Goal: Task Accomplishment & Management: Manage account settings

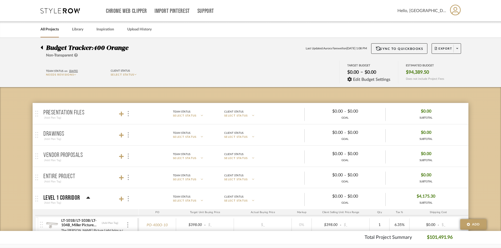
click at [42, 49] on icon at bounding box center [41, 47] width 2 height 6
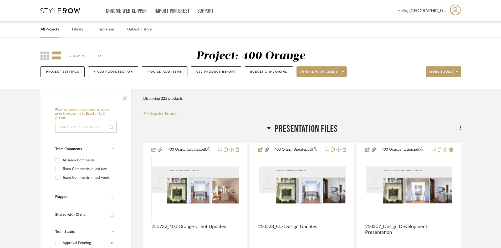
click at [79, 131] on input at bounding box center [86, 127] width 62 height 11
type input "wallpaper"
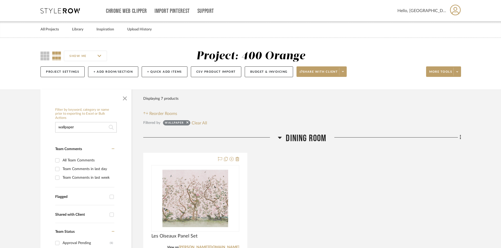
scroll to position [53, 0]
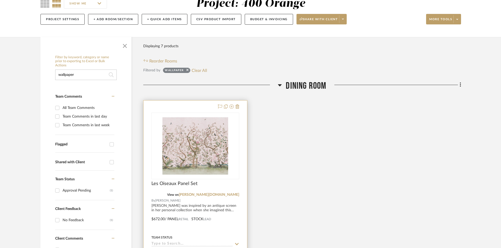
click at [220, 135] on img "0" at bounding box center [195, 146] width 66 height 66
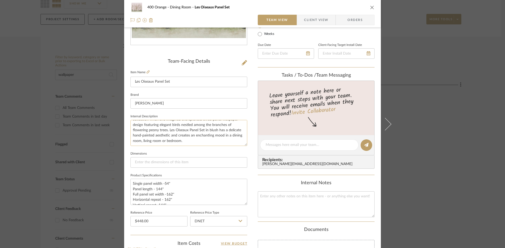
scroll to position [0, 0]
click at [371, 8] on icon "close" at bounding box center [372, 7] width 4 height 4
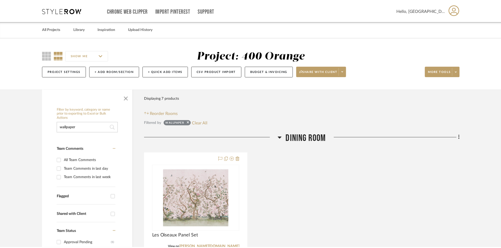
scroll to position [53, 0]
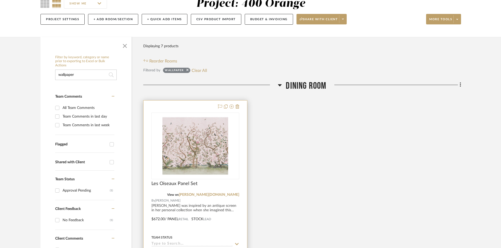
click at [212, 170] on img "0" at bounding box center [195, 146] width 66 height 66
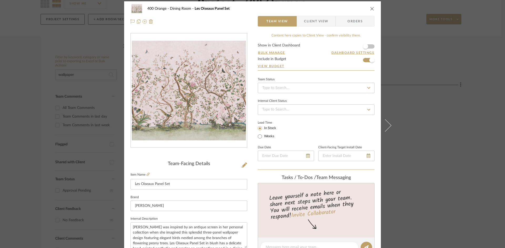
scroll to position [0, 0]
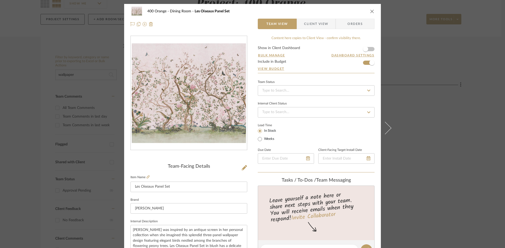
click at [370, 13] on icon "close" at bounding box center [372, 11] width 4 height 4
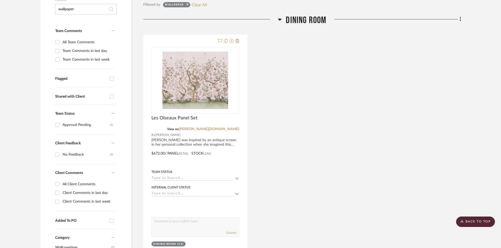
scroll to position [131, 0]
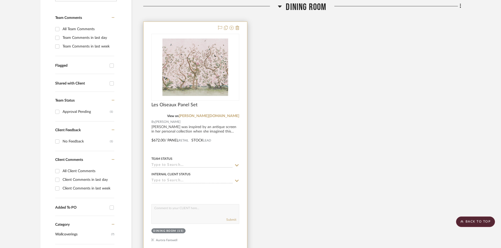
click at [235, 97] on div "0" at bounding box center [195, 67] width 87 height 66
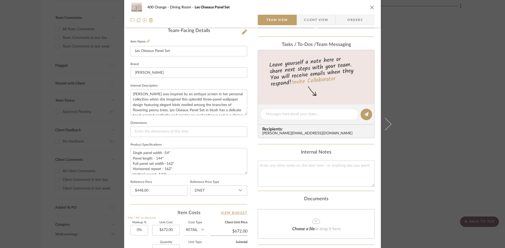
scroll to position [241, 0]
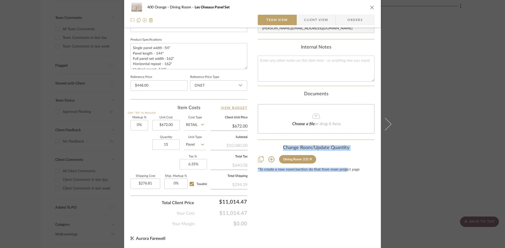
drag, startPoint x: 395, startPoint y: 134, endPoint x: 345, endPoint y: 207, distance: 88.4
click at [345, 207] on div "400 Orange Dining Room Les Oiseaux Panel Set Team View Client View Orders Team-…" at bounding box center [252, 124] width 505 height 248
click at [345, 207] on div "Content here copies to Client View - confirm visibility there. Show in Client D…" at bounding box center [316, 11] width 117 height 433
click at [412, 116] on div "400 Orange Dining Room Les Oiseaux Panel Set Team View Client View Orders Team-…" at bounding box center [252, 124] width 505 height 248
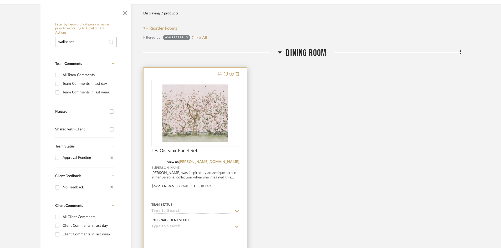
scroll to position [105, 0]
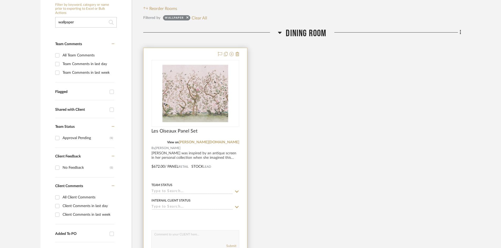
click at [199, 85] on img "0" at bounding box center [195, 94] width 66 height 66
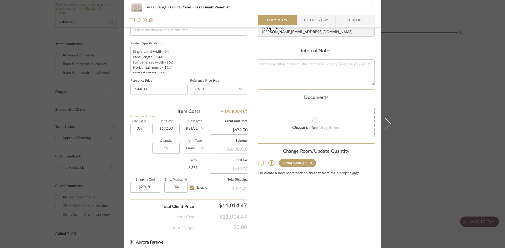
scroll to position [241, 0]
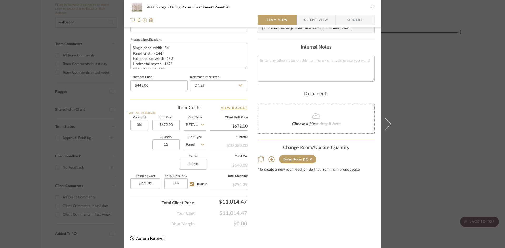
click at [435, 87] on div "400 Orange Dining Room Les Oiseaux Panel Set Team View Client View Orders Team-…" at bounding box center [252, 124] width 505 height 248
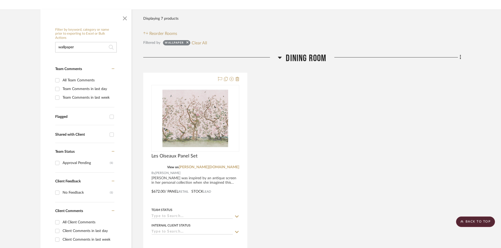
scroll to position [0, 0]
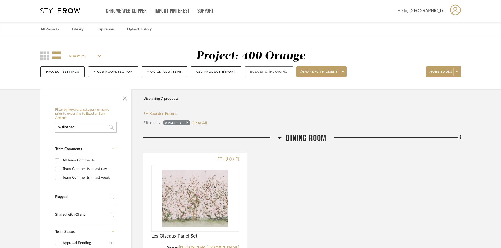
click at [258, 73] on button "Budget & Invoicing" at bounding box center [269, 72] width 48 height 11
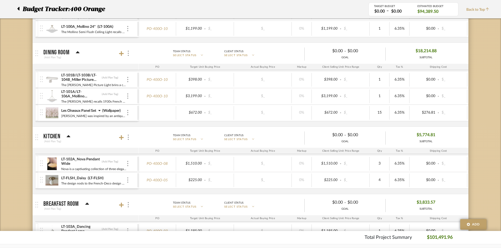
scroll to position [237, 0]
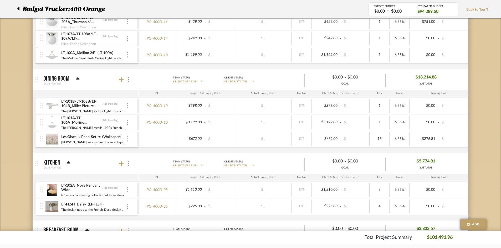
click at [129, 140] on div at bounding box center [127, 139] width 3 height 6
click at [117, 147] on div at bounding box center [250, 124] width 501 height 248
click at [166, 142] on div at bounding box center [158, 139] width 38 height 14
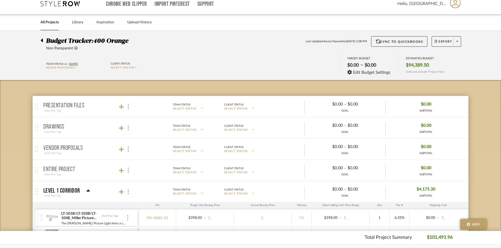
scroll to position [0, 0]
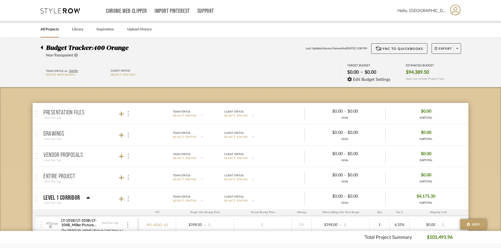
click at [42, 48] on icon at bounding box center [42, 48] width 2 height 4
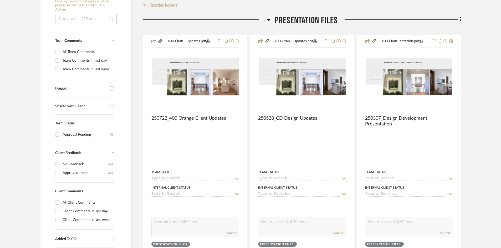
scroll to position [53, 0]
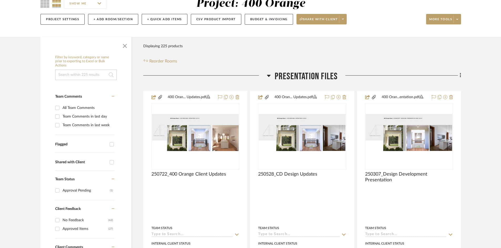
click at [98, 79] on input at bounding box center [86, 75] width 62 height 11
type input "wallpaper"
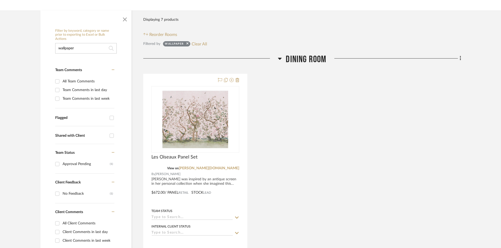
scroll to position [105, 0]
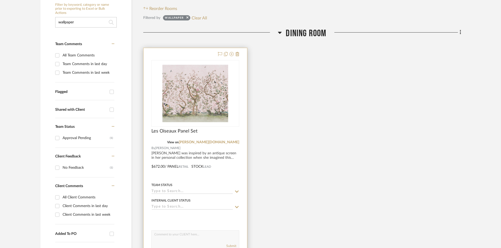
click at [0, 0] on img at bounding box center [0, 0] width 0 height 0
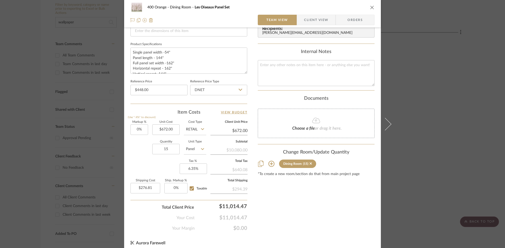
scroll to position [241, 0]
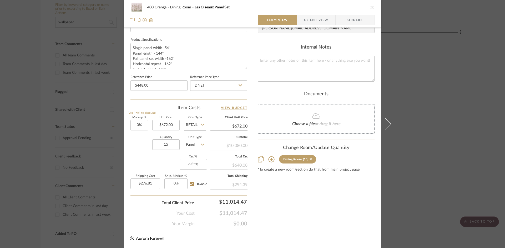
click at [406, 137] on div "400 Orange Dining Room Les Oiseaux Panel Set Team View Client View Orders Team-…" at bounding box center [252, 124] width 505 height 248
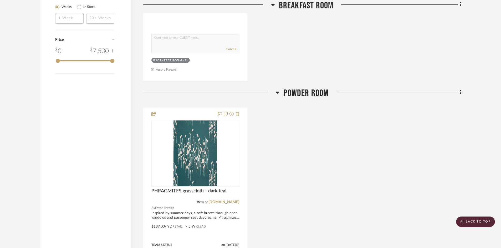
scroll to position [605, 0]
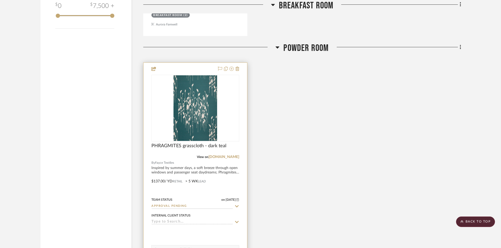
click at [0, 0] on div at bounding box center [0, 0] width 0 height 0
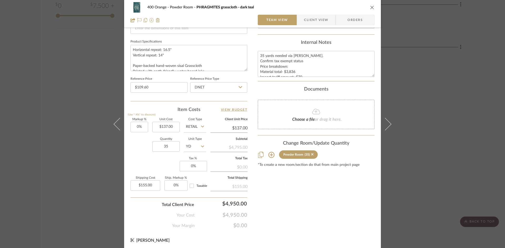
scroll to position [241, 0]
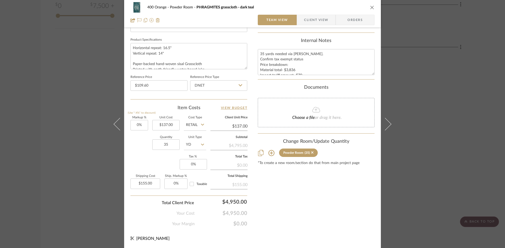
click at [410, 72] on div "400 Orange Powder Room PHRAGMITES grasscloth - dark teal Team View Client View …" at bounding box center [252, 124] width 505 height 248
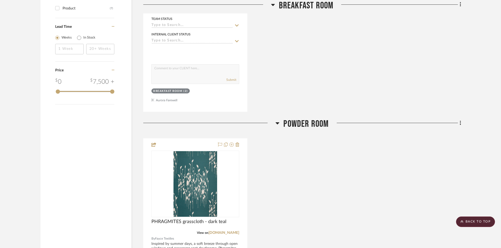
scroll to position [578, 0]
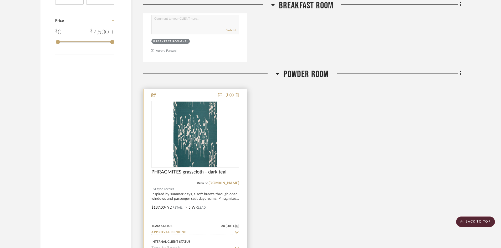
click at [244, 119] on div at bounding box center [196, 204] width 104 height 230
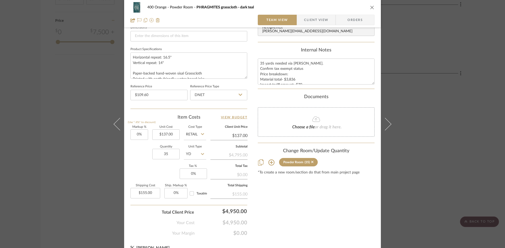
scroll to position [241, 0]
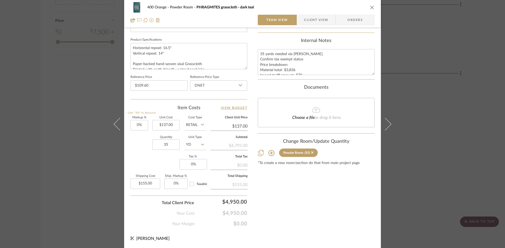
click at [448, 72] on div "400 Orange Powder Room PHRAGMITES grasscloth - dark teal Team View Client View …" at bounding box center [252, 124] width 505 height 248
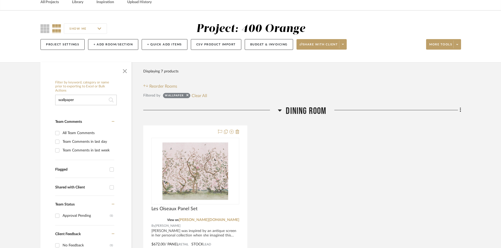
scroll to position [0, 0]
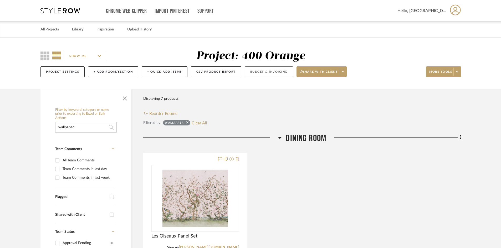
click at [259, 71] on button "Budget & Invoicing" at bounding box center [269, 72] width 48 height 11
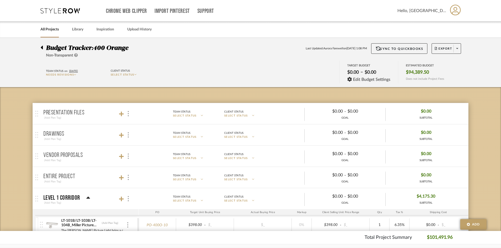
click at [42, 48] on icon at bounding box center [42, 48] width 2 height 4
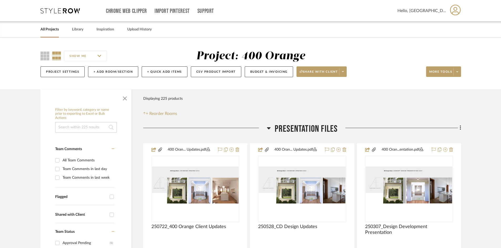
click at [62, 12] on icon at bounding box center [59, 10] width 39 height 5
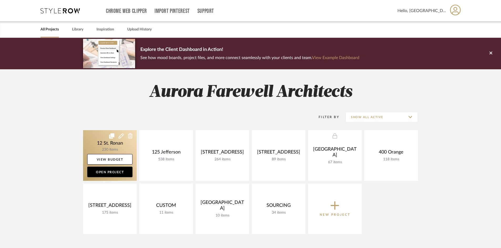
click at [122, 148] on link at bounding box center [110, 155] width 54 height 51
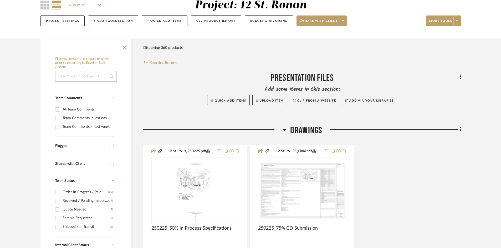
scroll to position [53, 0]
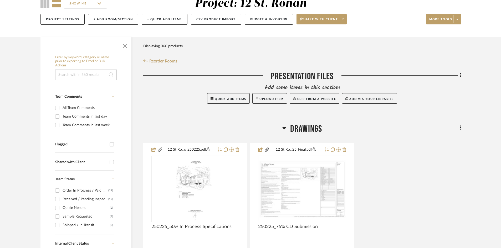
click at [79, 73] on input at bounding box center [86, 75] width 62 height 11
type input "wallpaper"
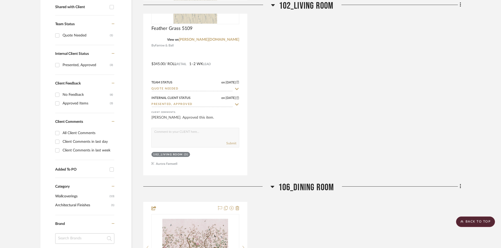
scroll to position [105, 0]
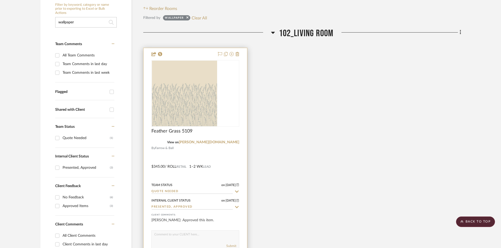
click at [196, 91] on div "0" at bounding box center [174, 93] width 44 height 66
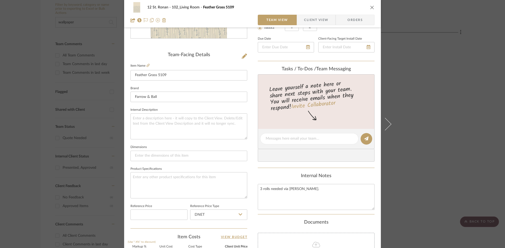
scroll to position [110, 0]
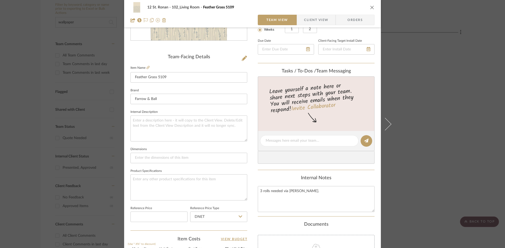
click at [441, 54] on div "12 St. Ronan 102_Living Room Feather Grass 5109 Team View Client View Orders Te…" at bounding box center [252, 124] width 505 height 248
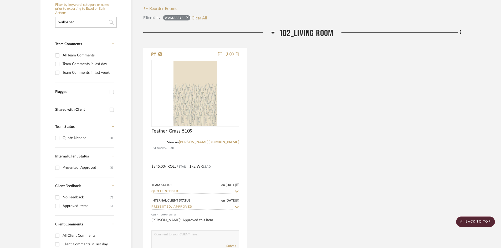
scroll to position [0, 0]
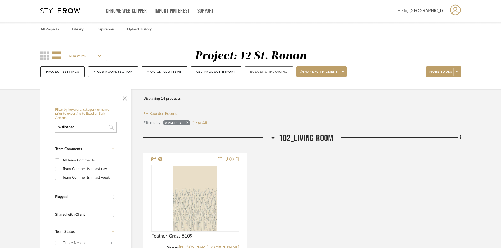
click at [259, 72] on button "Budget & Invoicing" at bounding box center [269, 72] width 48 height 11
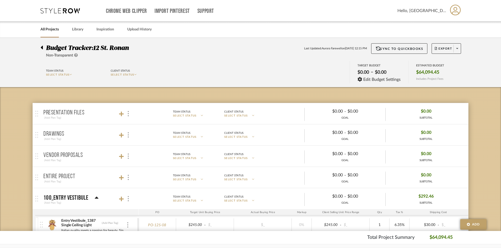
click at [44, 47] on div at bounding box center [43, 46] width 6 height 6
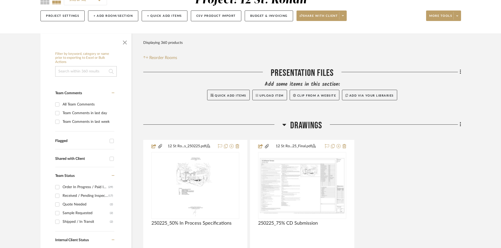
scroll to position [53, 0]
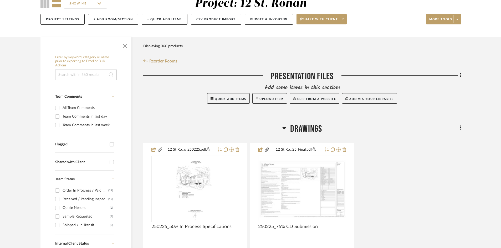
click at [94, 79] on input at bounding box center [86, 75] width 62 height 11
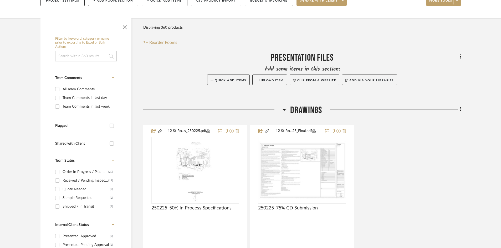
scroll to position [0, 0]
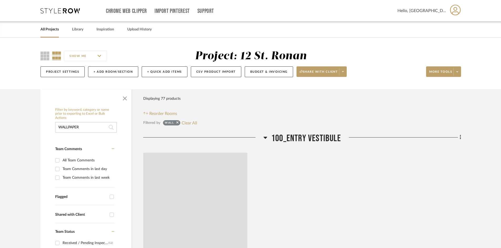
type input "WALLPAPER"
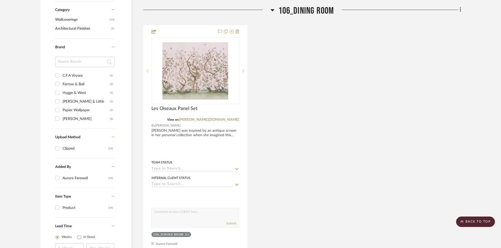
scroll to position [394, 0]
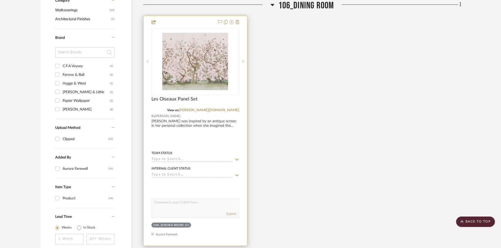
click at [196, 78] on img "0" at bounding box center [195, 62] width 66 height 66
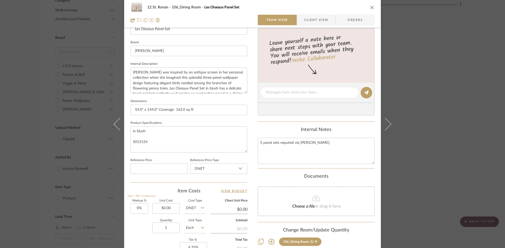
scroll to position [241, 0]
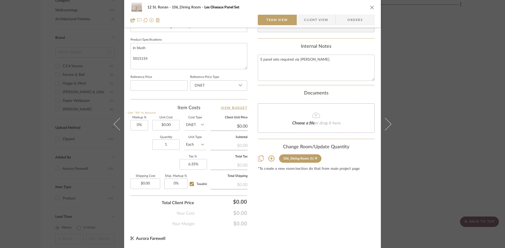
click at [424, 86] on div "12 St. Ronan 106_Dining Room Les Oiseaux Panel Set Team View Client View Orders…" at bounding box center [252, 124] width 505 height 248
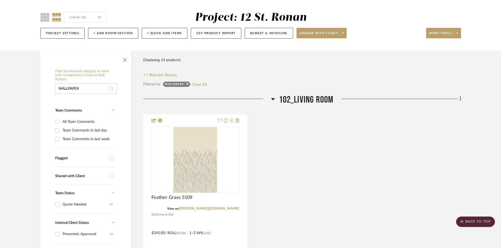
scroll to position [0, 0]
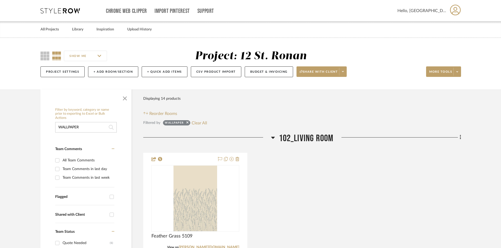
click at [66, 11] on icon at bounding box center [59, 10] width 39 height 5
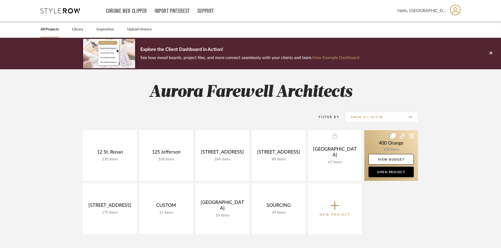
click at [391, 146] on link at bounding box center [391, 155] width 54 height 51
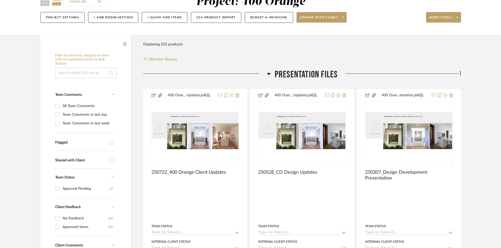
scroll to position [53, 0]
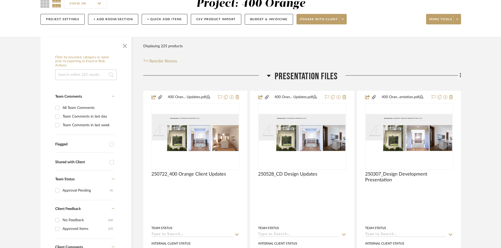
click at [86, 80] on input at bounding box center [86, 75] width 62 height 11
type input "WALLPAPER"
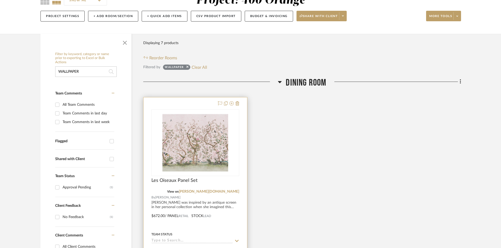
scroll to position [53, 0]
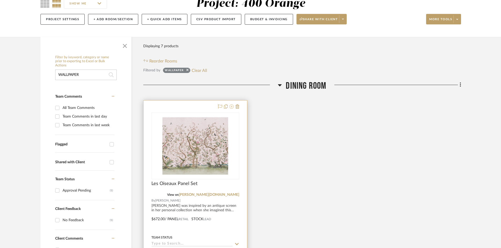
click at [230, 108] on icon at bounding box center [231, 107] width 4 height 4
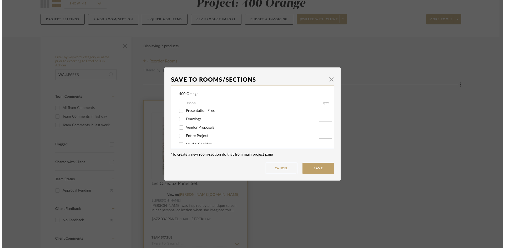
scroll to position [0, 0]
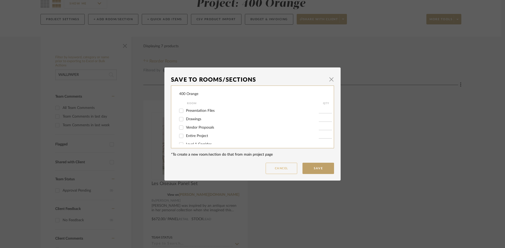
click at [286, 167] on button "Cancel" at bounding box center [281, 168] width 32 height 11
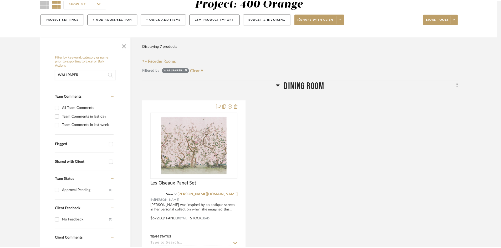
scroll to position [53, 0]
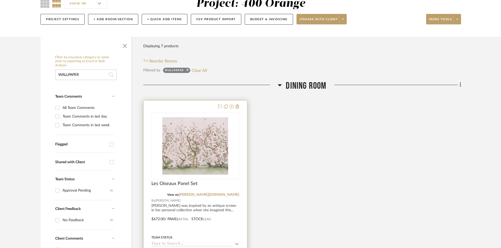
click at [192, 132] on img "0" at bounding box center [195, 146] width 66 height 66
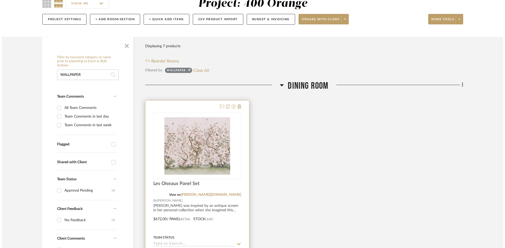
scroll to position [0, 0]
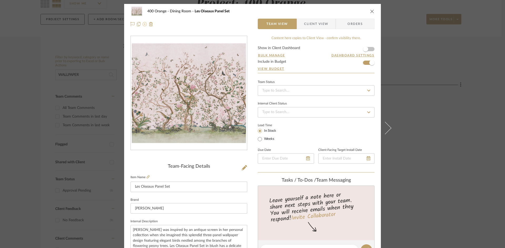
click at [142, 24] on icon at bounding box center [144, 24] width 4 height 4
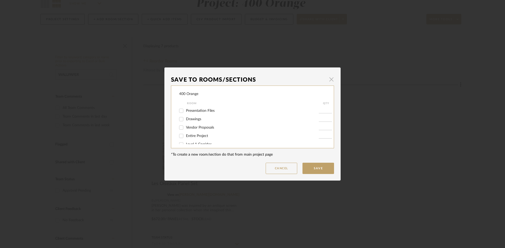
click at [331, 81] on span "button" at bounding box center [331, 79] width 11 height 11
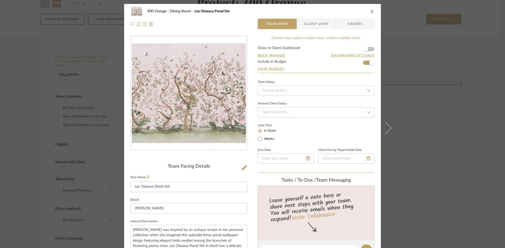
click at [370, 11] on icon "close" at bounding box center [372, 11] width 4 height 4
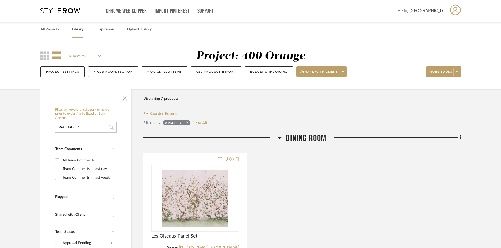
click at [78, 31] on link "Library" at bounding box center [77, 29] width 11 height 7
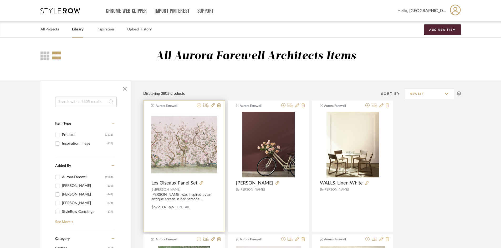
click at [200, 105] on icon at bounding box center [199, 105] width 4 height 4
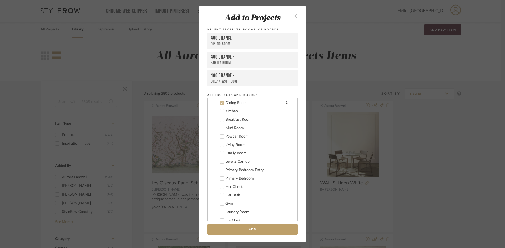
scroll to position [74, 0]
click at [218, 62] on div "Family Room" at bounding box center [253, 62] width 84 height 5
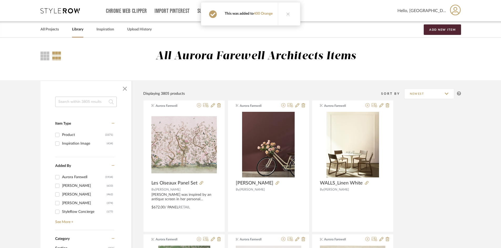
click at [287, 14] on icon at bounding box center [288, 14] width 4 height 4
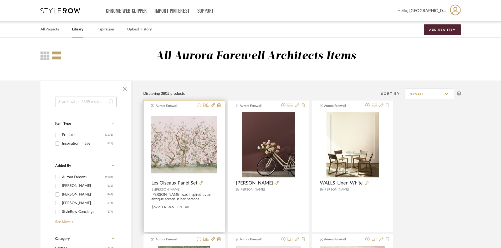
click at [199, 104] on icon at bounding box center [199, 105] width 4 height 4
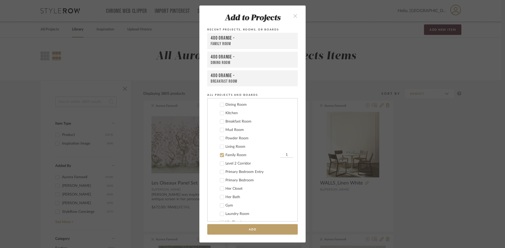
scroll to position [124, 0]
click at [221, 155] on icon at bounding box center [221, 155] width 3 height 3
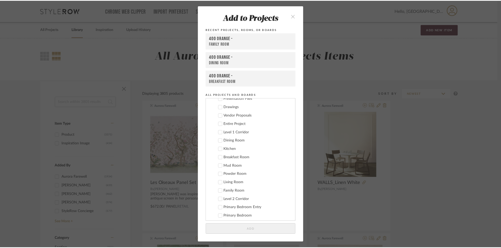
scroll to position [0, 0]
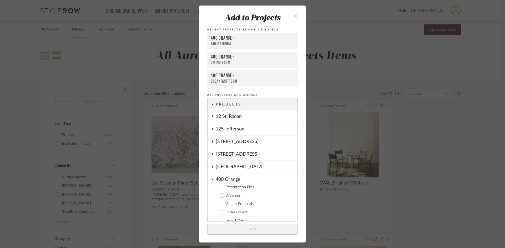
click at [211, 117] on icon at bounding box center [212, 116] width 4 height 3
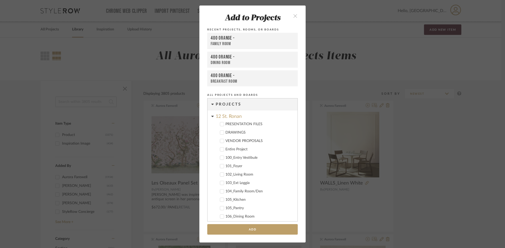
click at [220, 216] on icon at bounding box center [222, 217] width 4 height 4
click at [251, 231] on button "Add" at bounding box center [252, 229] width 90 height 11
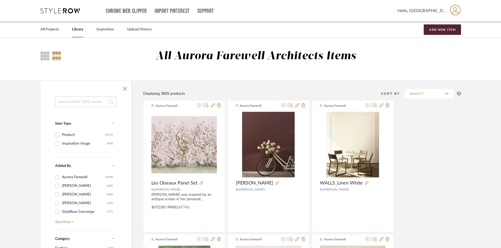
click at [65, 7] on div "Chrome Web Clipper Import Pinterest Support All Projects Library Inspiration Up…" at bounding box center [250, 11] width 421 height 22
click at [65, 10] on icon at bounding box center [59, 10] width 39 height 5
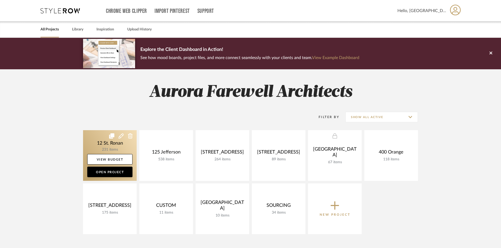
click at [123, 139] on link at bounding box center [110, 155] width 54 height 51
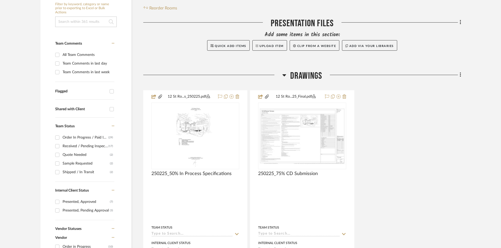
scroll to position [105, 0]
click at [62, 19] on input at bounding box center [86, 22] width 62 height 11
type input "WALLPAPER"
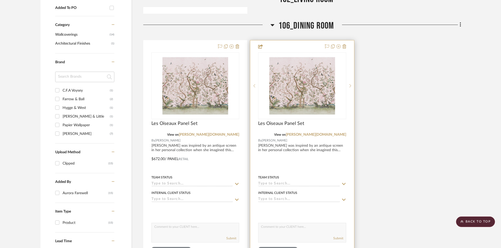
scroll to position [342, 0]
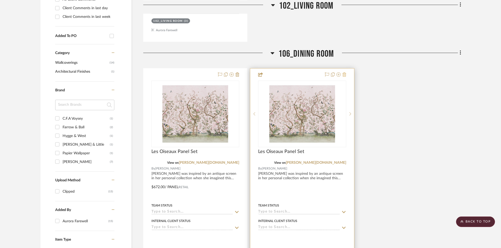
click at [345, 77] on button at bounding box center [345, 75] width 4 height 6
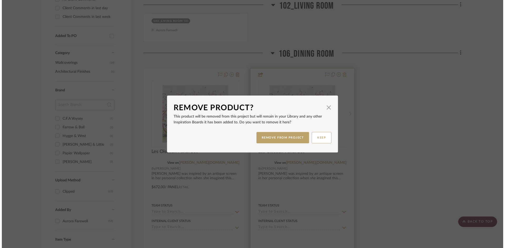
scroll to position [0, 0]
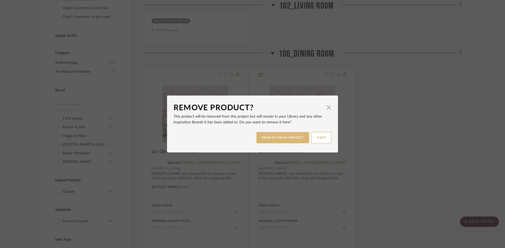
click at [284, 140] on button "REMOVE FROM PROJECT" at bounding box center [282, 137] width 53 height 11
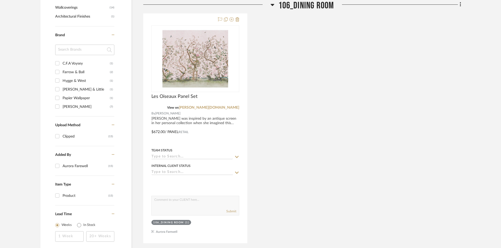
scroll to position [421, 0]
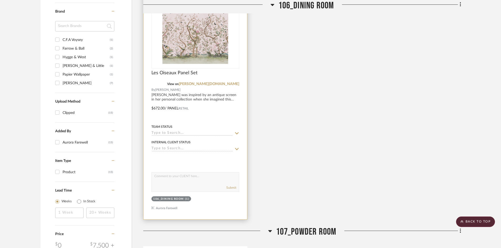
click at [223, 55] on img "0" at bounding box center [195, 35] width 66 height 66
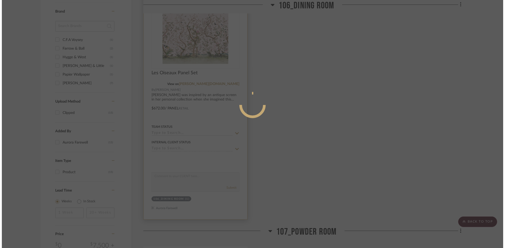
scroll to position [0, 0]
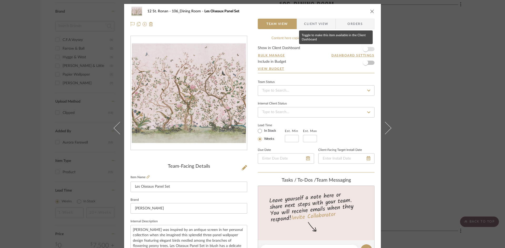
click at [363, 48] on span "button" at bounding box center [365, 49] width 5 height 5
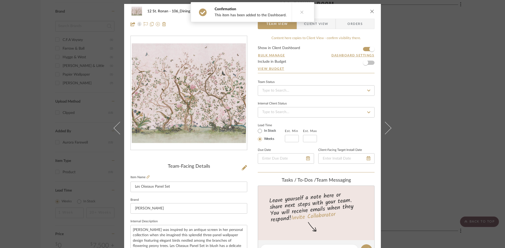
click at [395, 47] on div "12 St. Ronan 106_Dining Room Les Oiseaux Panel Set Team View Client View Orders…" at bounding box center [252, 124] width 505 height 248
